Goal: Navigation & Orientation: Find specific page/section

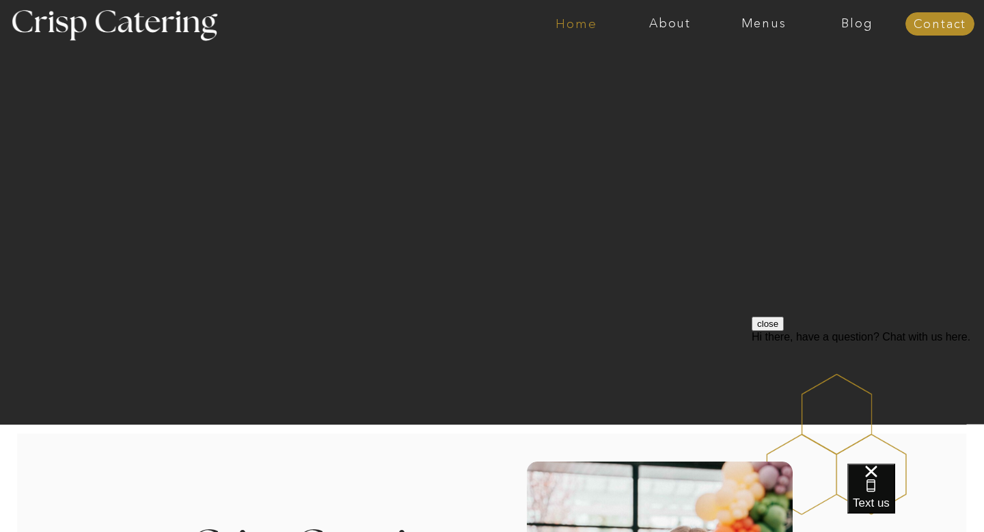
click at [570, 23] on nav "Home" at bounding box center [576, 24] width 94 height 14
click at [754, 28] on nav "Menus" at bounding box center [764, 24] width 94 height 14
click at [748, 61] on nav "Summer (Mar-Aug)" at bounding box center [767, 61] width 122 height 13
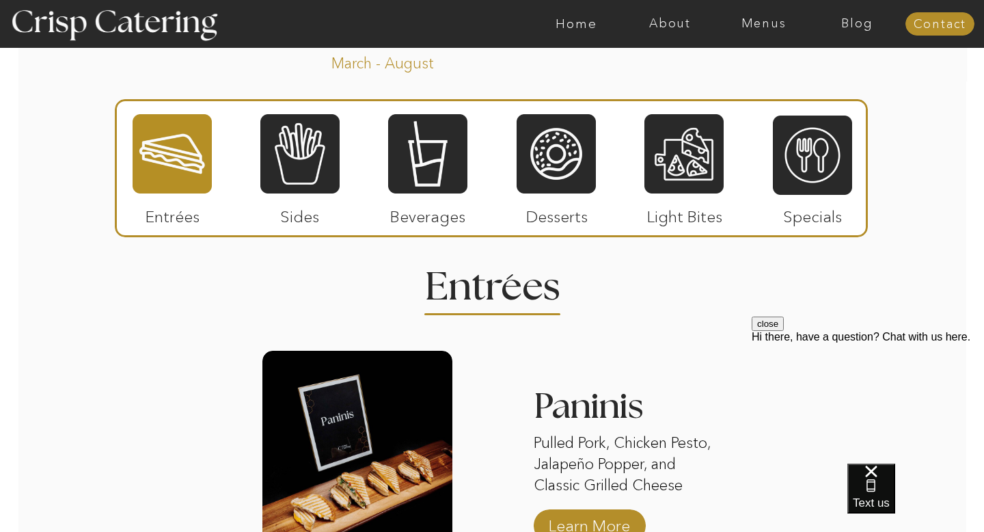
scroll to position [1200, 0]
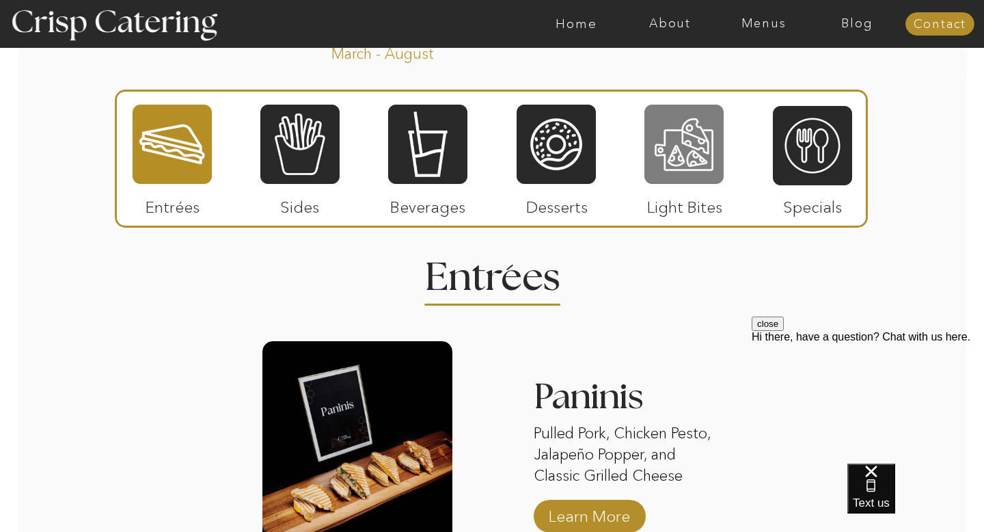
click at [682, 156] on div at bounding box center [683, 144] width 79 height 82
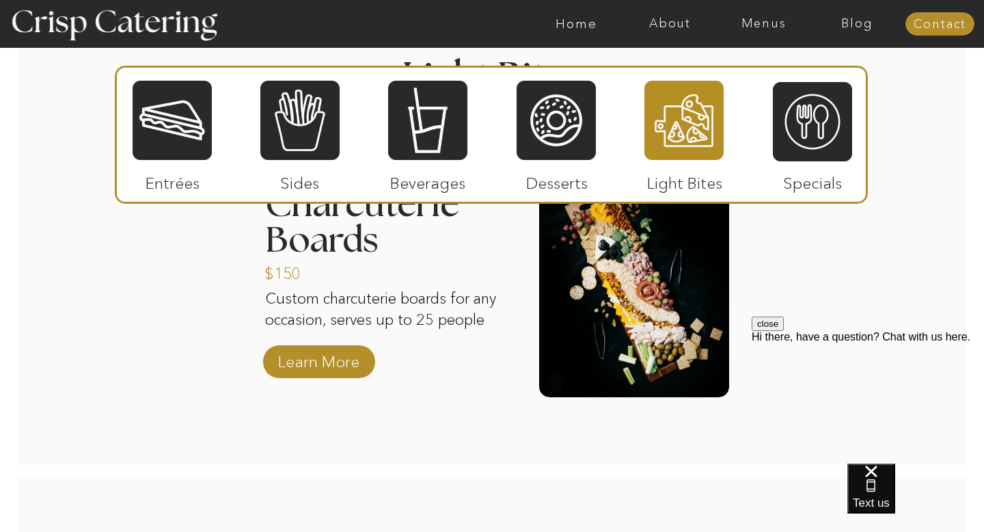
scroll to position [1400, 0]
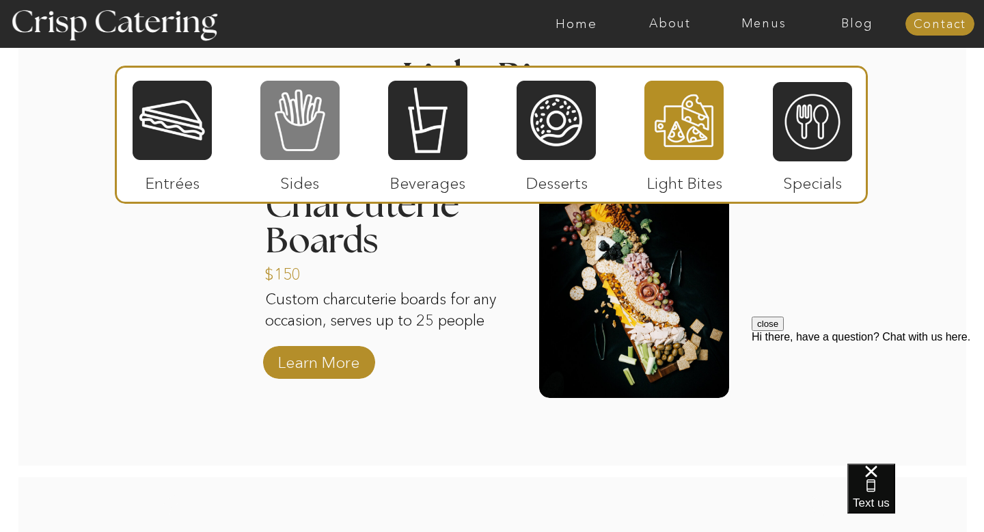
click at [297, 109] on div at bounding box center [299, 120] width 79 height 82
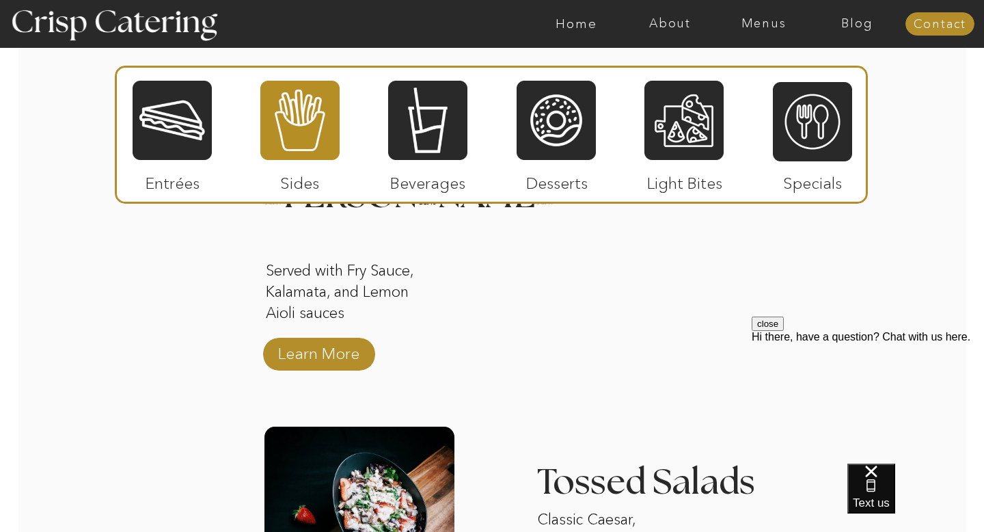
scroll to position [1297, 0]
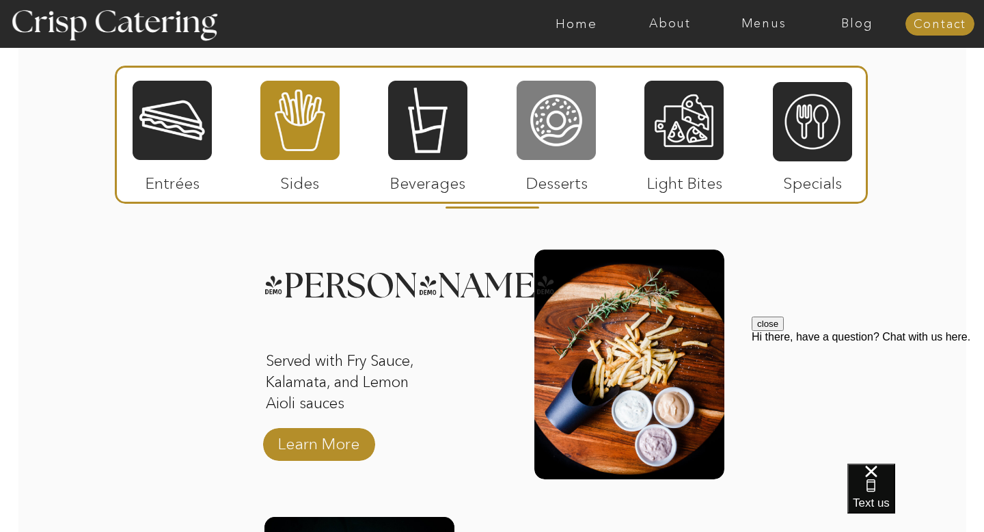
click at [552, 124] on div at bounding box center [555, 120] width 79 height 82
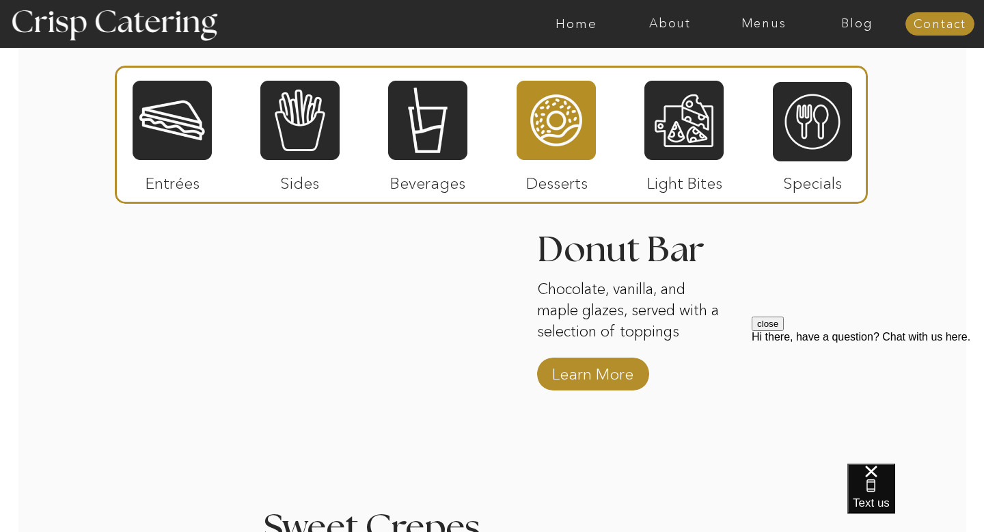
scroll to position [1324, 0]
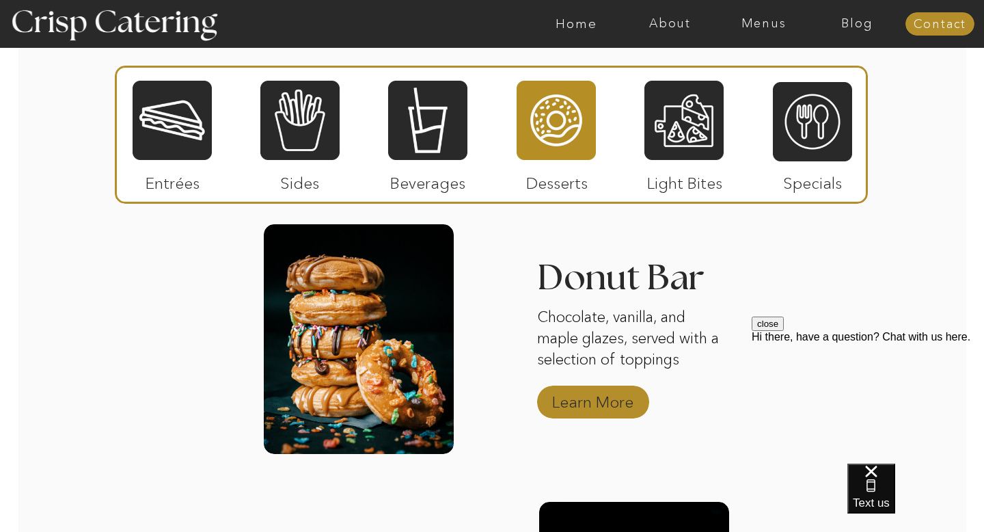
click at [591, 409] on p "Learn More" at bounding box center [592, 398] width 91 height 40
